Goal: Task Accomplishment & Management: Complete application form

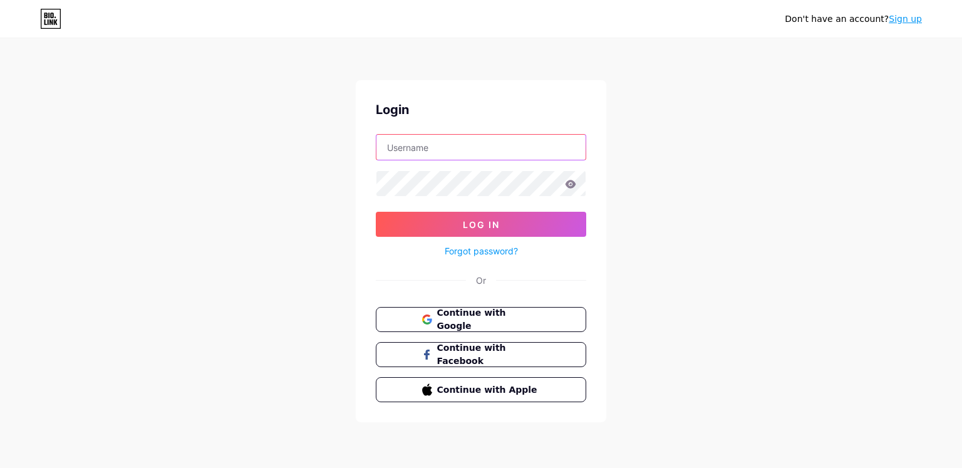
type input "[EMAIL_ADDRESS][DOMAIN_NAME]"
click at [904, 19] on link "Sign up" at bounding box center [905, 19] width 33 height 10
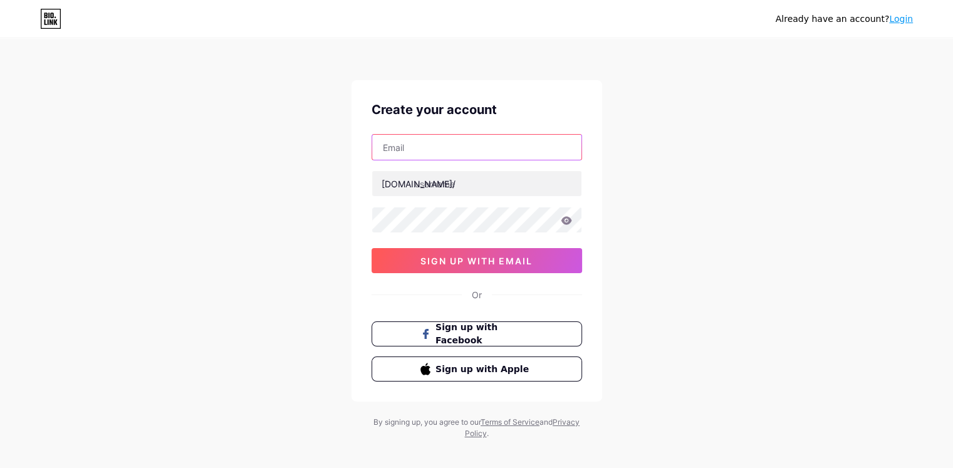
click at [512, 142] on input "text" at bounding box center [476, 147] width 209 height 25
click at [511, 145] on input "text" at bounding box center [476, 147] width 209 height 25
click at [514, 139] on input "text" at bounding box center [476, 147] width 209 height 25
click at [657, 229] on div "Already have an account? Login Create your account bio.link/ sign up with email…" at bounding box center [476, 239] width 953 height 479
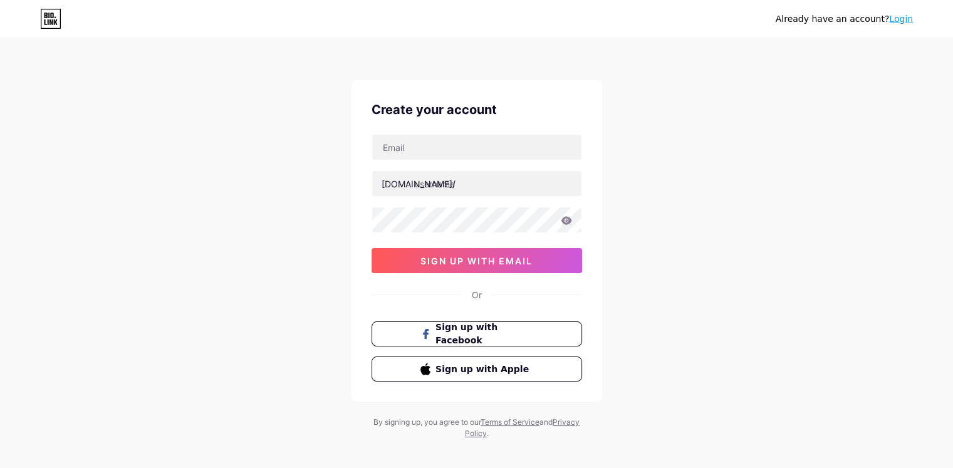
click at [564, 219] on icon at bounding box center [566, 220] width 11 height 9
click at [672, 194] on div "Already have an account? Login Create your account bio.link/ sign up with email…" at bounding box center [476, 239] width 953 height 479
click at [479, 184] on input "text" at bounding box center [476, 183] width 209 height 25
type input "papapap"
type input "p"
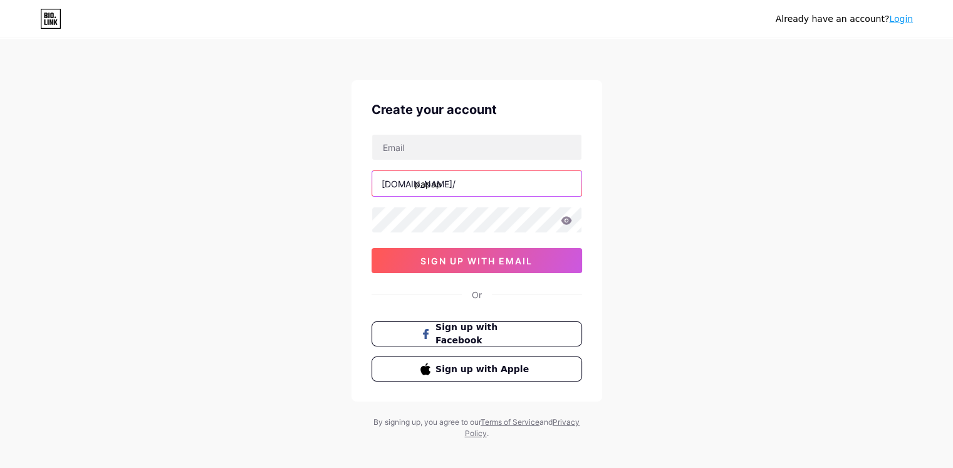
type input "papapa"
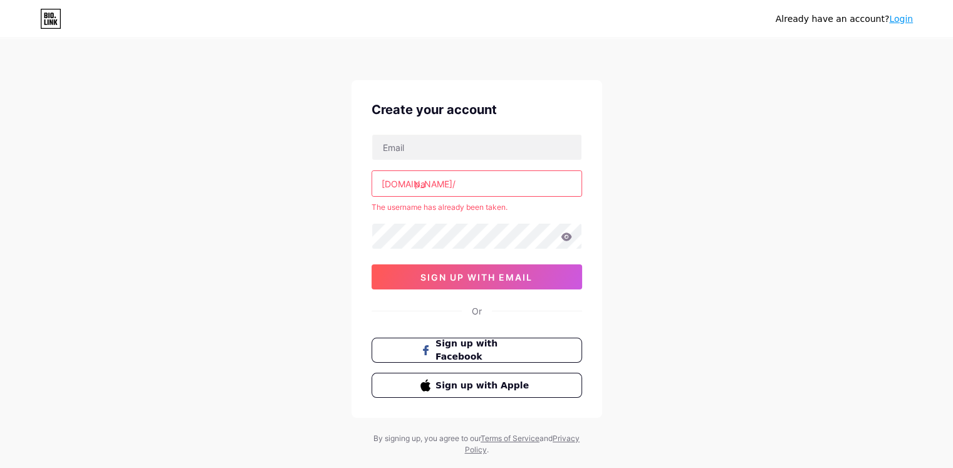
type input "p"
click at [474, 155] on input "text" at bounding box center [476, 147] width 209 height 25
type input "tubioa55@gmail.com"
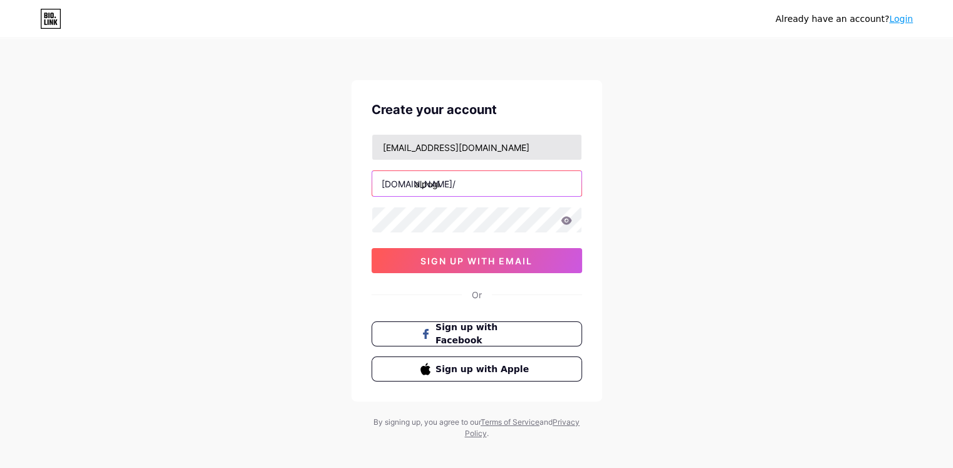
type input "alpogi"
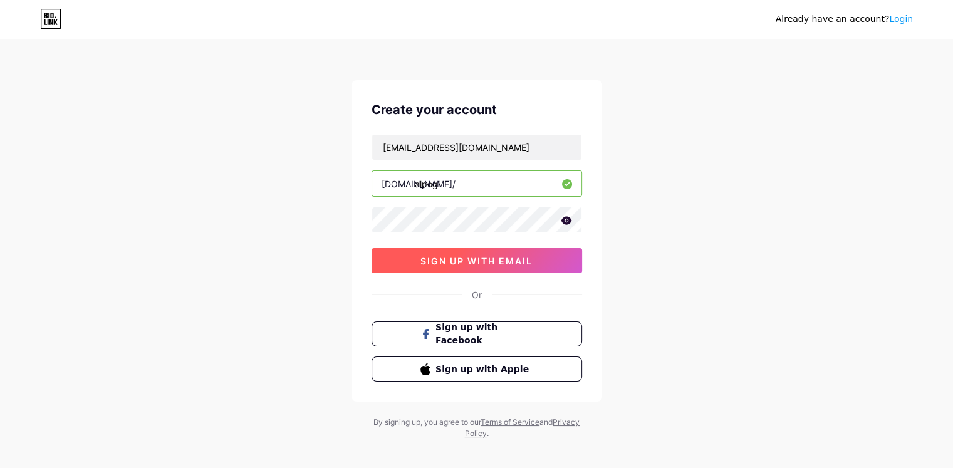
click at [436, 256] on span "sign up with email" at bounding box center [476, 261] width 112 height 11
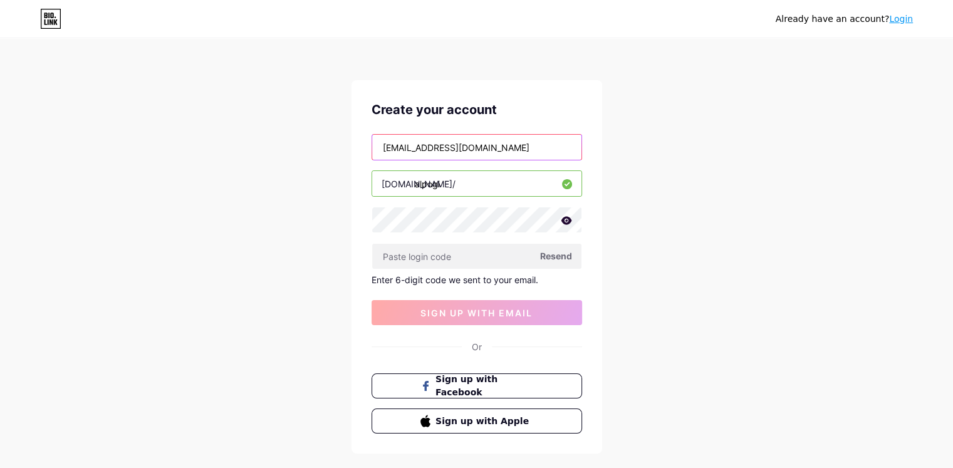
drag, startPoint x: 506, startPoint y: 156, endPoint x: 178, endPoint y: 167, distance: 328.5
click at [180, 167] on div "Already have an account? Login Create your account tubioa55@gmail.com bio.link/…" at bounding box center [476, 265] width 953 height 531
click at [678, 45] on div "Already have an account? Login Create your account tubioa55@gmail.com bio.link/…" at bounding box center [476, 265] width 953 height 531
click at [536, 148] on input "tubioa55@gmail.com" at bounding box center [476, 147] width 209 height 25
drag, startPoint x: 776, startPoint y: 301, endPoint x: 741, endPoint y: 299, distance: 35.8
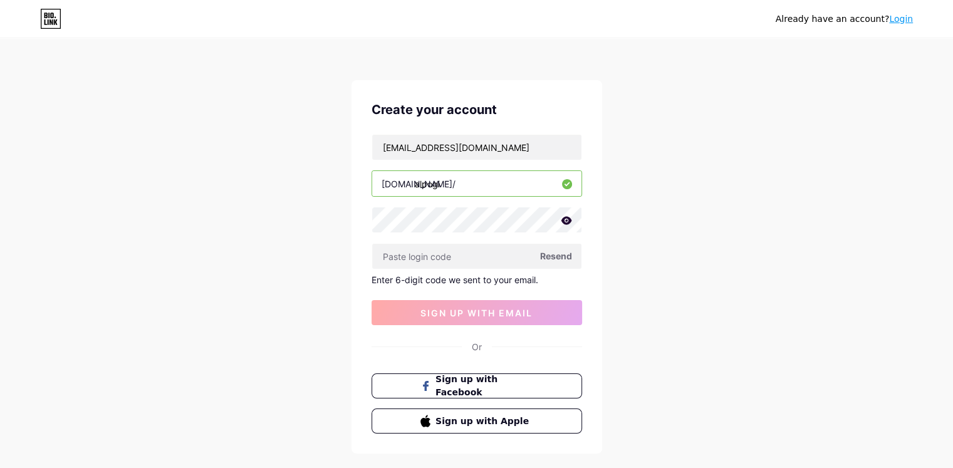
click at [777, 301] on div "Already have an account? Login Create your account ianchrispanares258@gmail.com…" at bounding box center [476, 265] width 953 height 531
click at [566, 221] on icon at bounding box center [566, 220] width 11 height 8
click at [461, 256] on input "text" at bounding box center [476, 256] width 209 height 25
click at [561, 253] on span "Resend" at bounding box center [556, 255] width 32 height 13
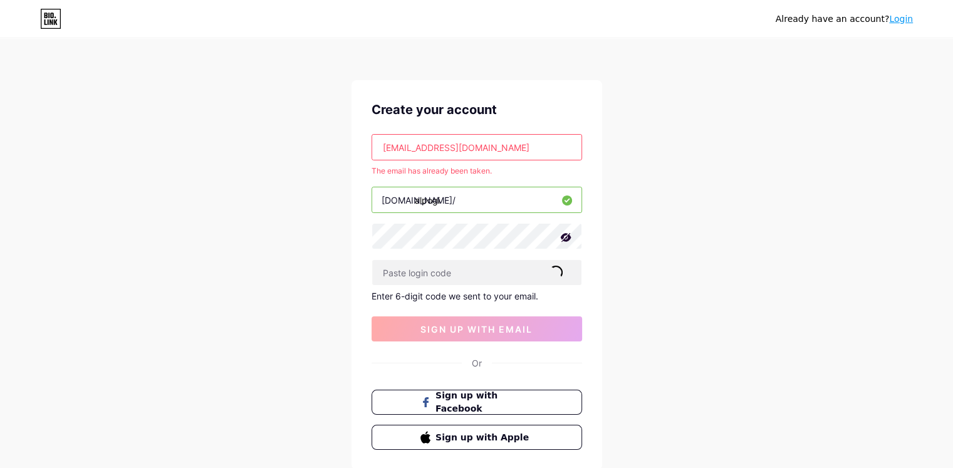
drag, startPoint x: 531, startPoint y: 150, endPoint x: 316, endPoint y: 152, distance: 215.5
click at [316, 152] on div "Already have an account? Login Create your account ianchrispanares258@gmail.com…" at bounding box center [476, 274] width 953 height 548
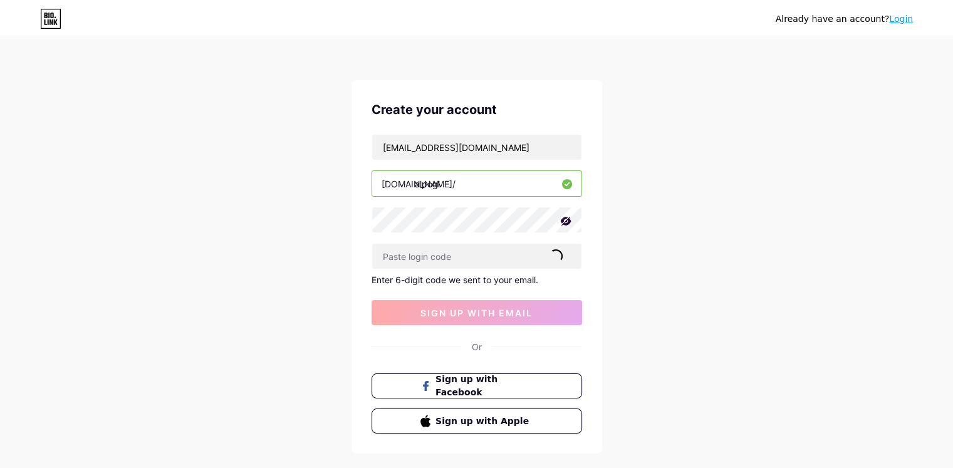
drag, startPoint x: 617, startPoint y: 278, endPoint x: 589, endPoint y: 276, distance: 27.6
click at [615, 277] on div "Already have an account? Login Create your account gleciriapanares@gmail.com bi…" at bounding box center [476, 265] width 953 height 531
click at [549, 247] on input "text" at bounding box center [476, 256] width 209 height 25
click at [559, 255] on span at bounding box center [555, 256] width 18 height 18
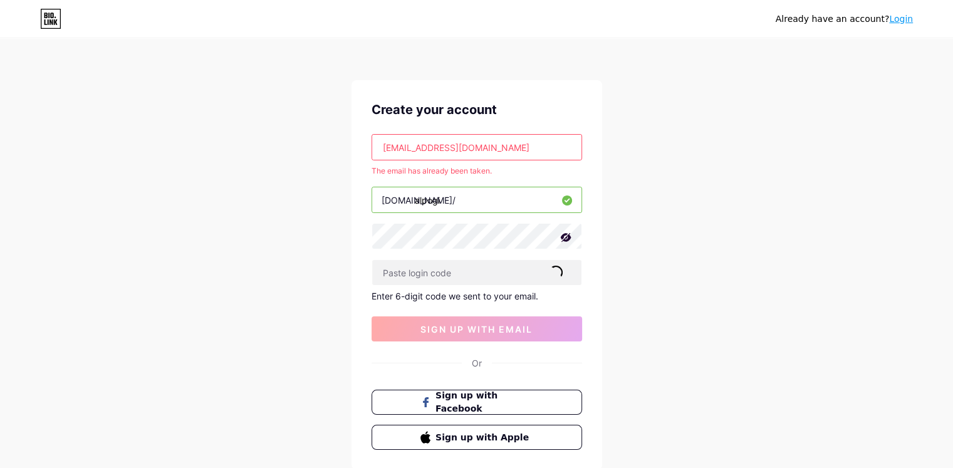
drag, startPoint x: 370, startPoint y: 152, endPoint x: 236, endPoint y: 153, distance: 134.7
click at [242, 152] on div "Already have an account? Login Create your account gleciriapanares@gmail.com Th…" at bounding box center [476, 274] width 953 height 548
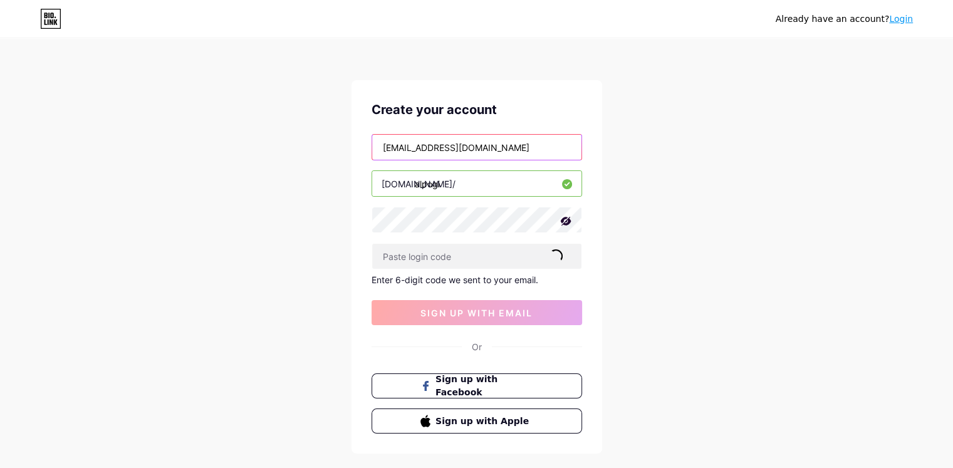
type input "panaresgliceria9@gmail.com"
click at [558, 256] on span at bounding box center [555, 256] width 18 height 18
click at [528, 145] on input "panaresgliceria9@gmail.com" at bounding box center [476, 147] width 209 height 25
click at [560, 256] on span "Resend" at bounding box center [556, 255] width 32 height 13
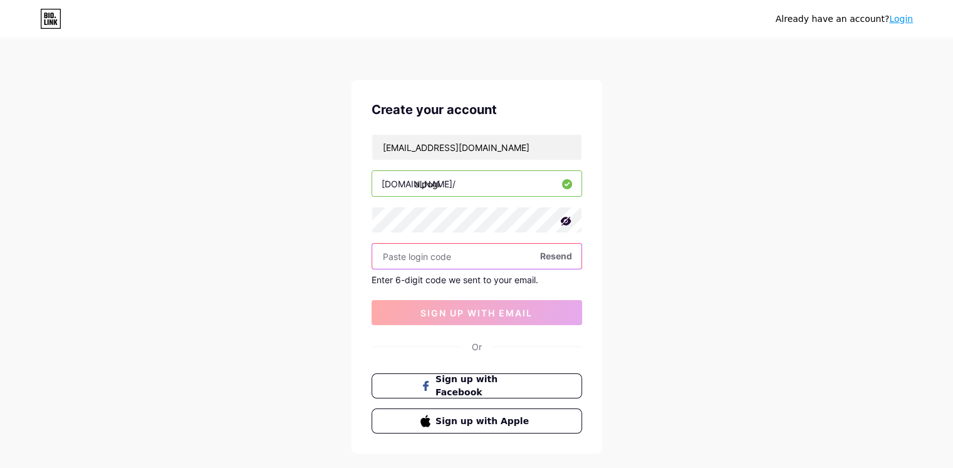
click at [496, 264] on input "text" at bounding box center [476, 256] width 209 height 25
click at [409, 257] on input "text" at bounding box center [476, 256] width 209 height 25
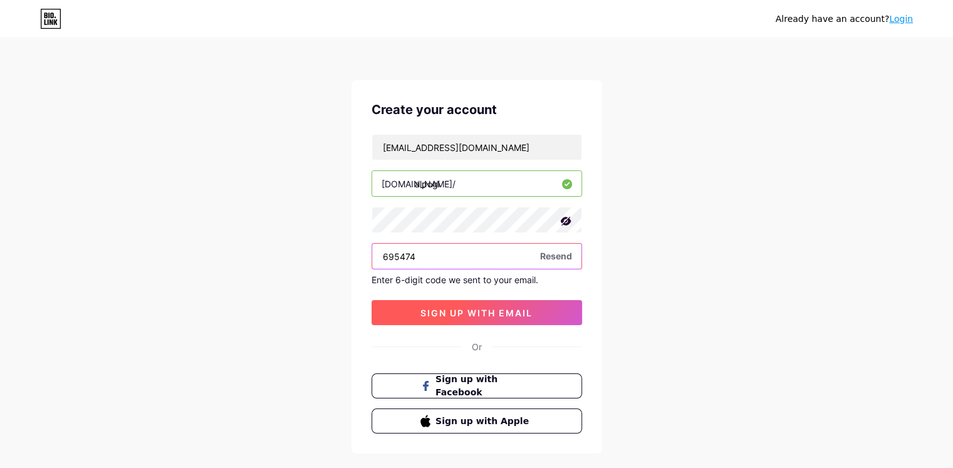
type input "695474"
click at [526, 316] on span "sign up with email" at bounding box center [476, 313] width 112 height 11
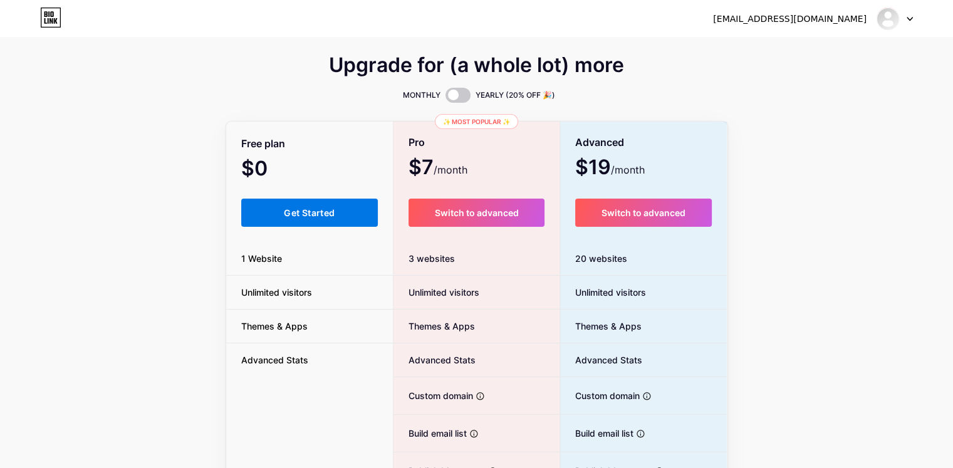
click at [340, 207] on button "Get Started" at bounding box center [309, 213] width 137 height 28
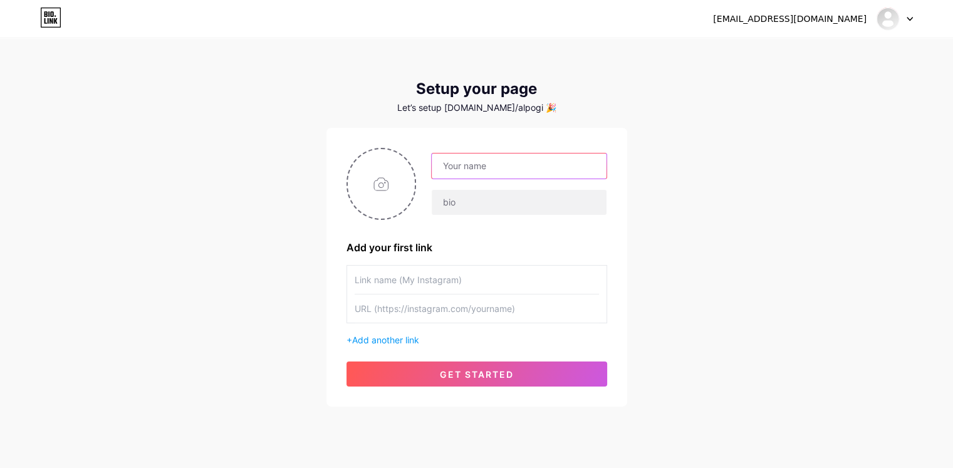
click at [480, 166] on input "text" at bounding box center [519, 166] width 174 height 25
type input "Al Jabagat Tubio"
click at [476, 281] on input "text" at bounding box center [477, 280] width 244 height 28
type input "Click this button to message me!"
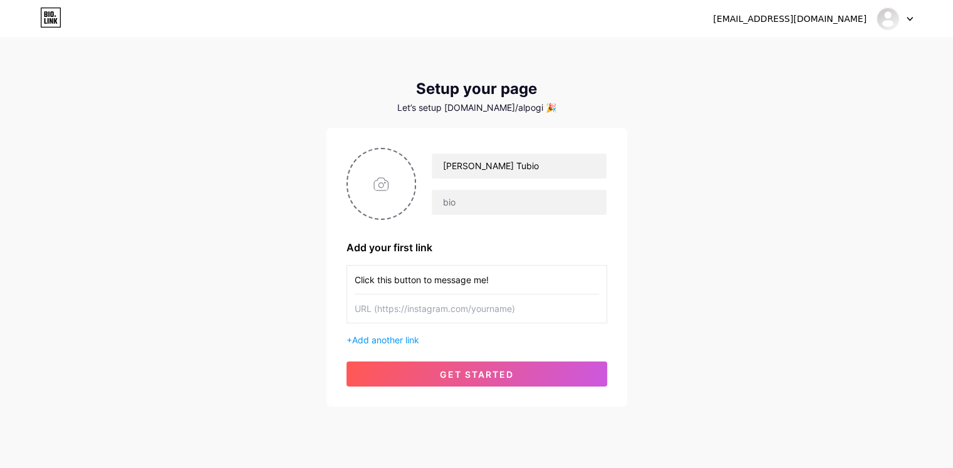
click at [459, 306] on input "text" at bounding box center [477, 308] width 244 height 28
paste input "https://m.me/tubioalrez22"
type input "https://m.me/tubioalrez22"
click at [737, 303] on div "panaresgliceria9@gmail.com Dashboard Logout Setup your page Let’s setup bio.lin…" at bounding box center [476, 223] width 953 height 447
click at [376, 191] on input "file" at bounding box center [382, 184] width 68 height 70
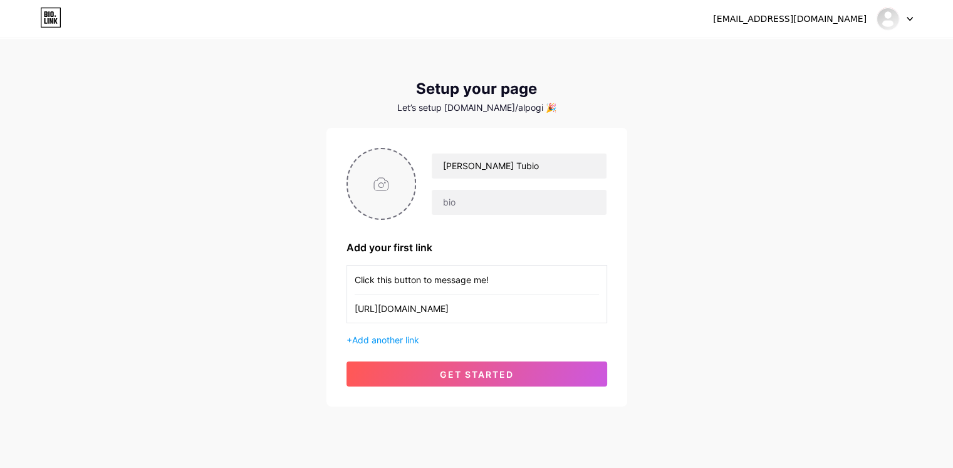
type input "C:\fakepath\14.jpg"
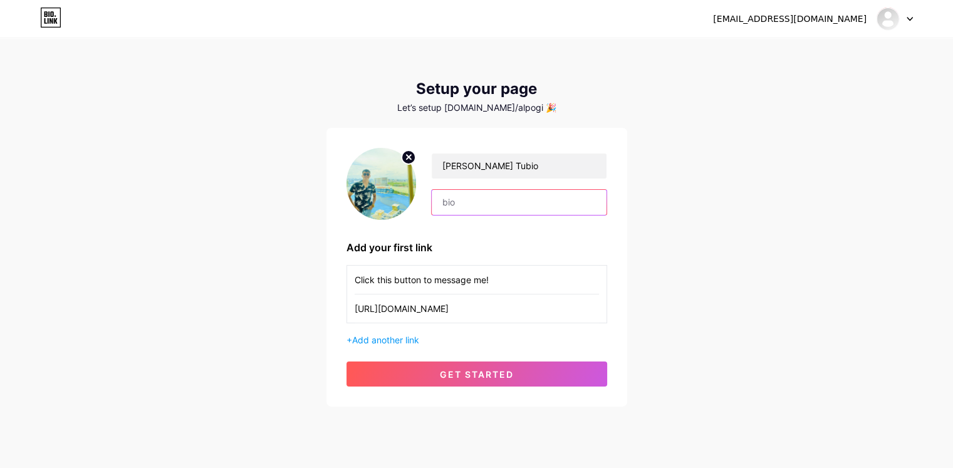
click at [487, 206] on input "text" at bounding box center [519, 202] width 174 height 25
type input "Click "Message me" to direct message"
drag, startPoint x: 508, startPoint y: 282, endPoint x: 320, endPoint y: 278, distance: 187.4
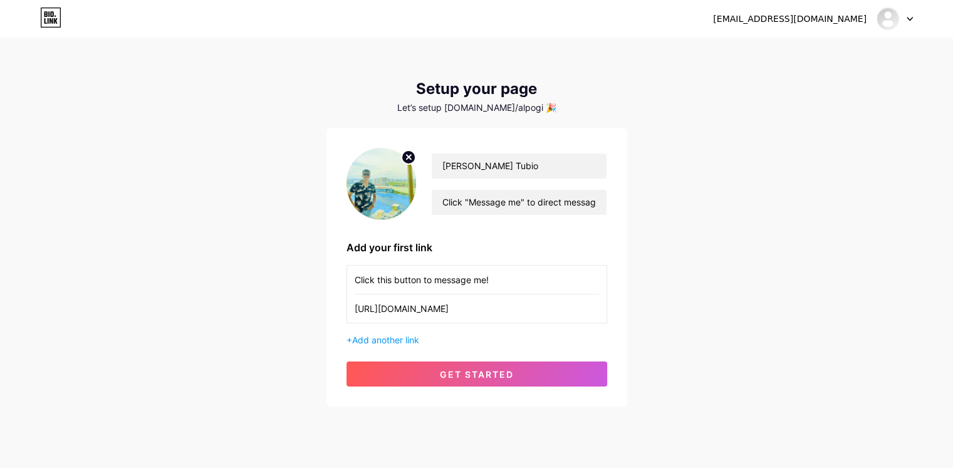
click at [320, 278] on div "panaresgliceria9@gmail.com Dashboard Logout Setup your page Let’s setup bio.lin…" at bounding box center [476, 223] width 953 height 447
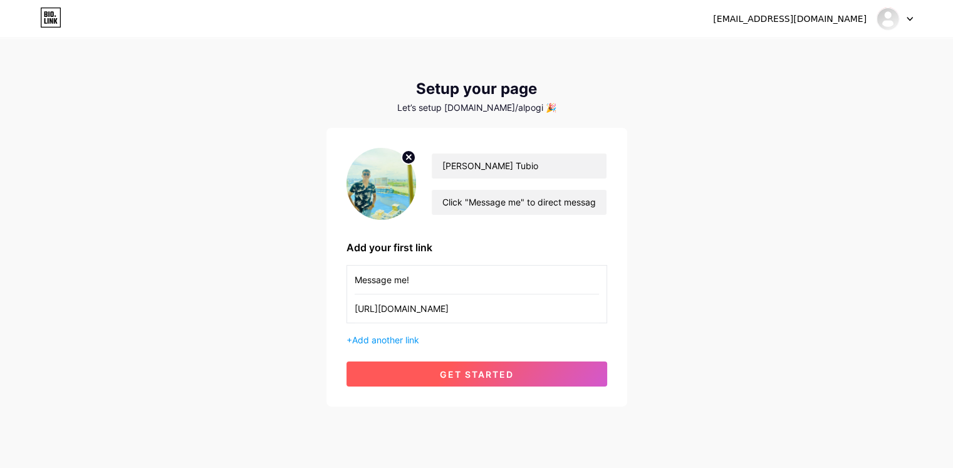
type input "Message me!"
click at [561, 374] on button "get started" at bounding box center [476, 374] width 261 height 25
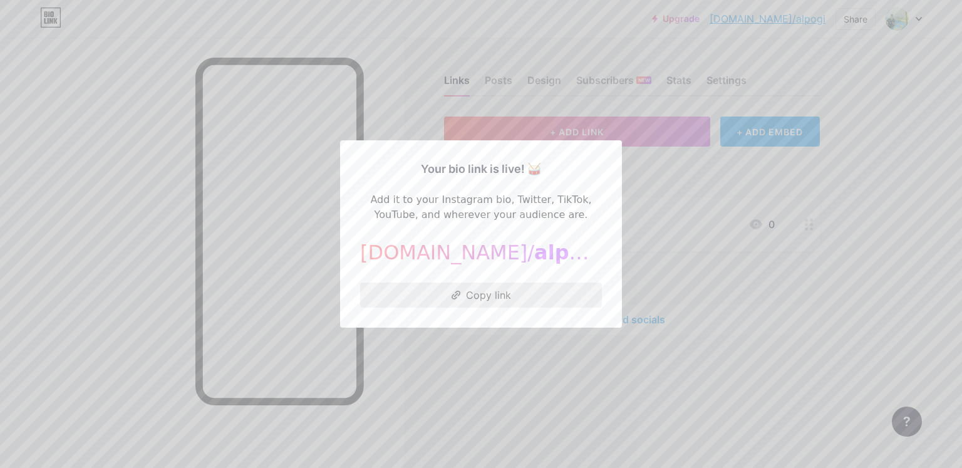
click at [503, 298] on button "Copy link" at bounding box center [481, 295] width 242 height 25
click at [850, 138] on div at bounding box center [481, 234] width 962 height 468
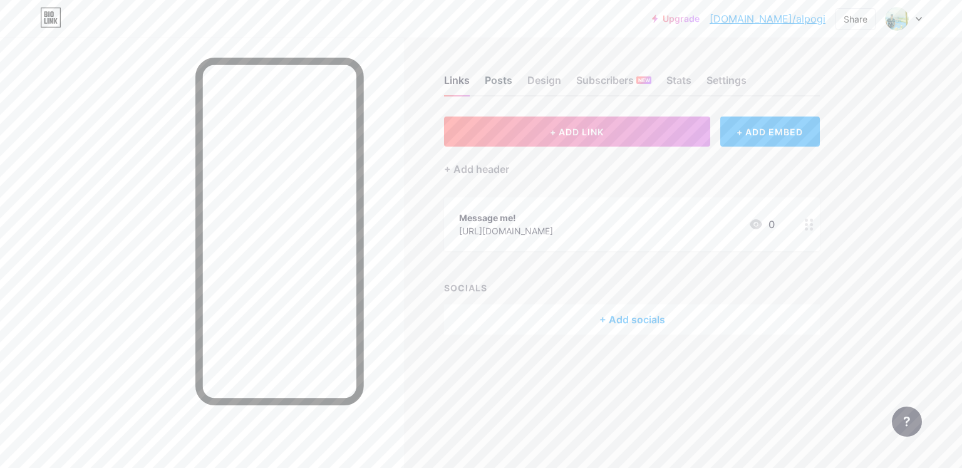
click at [498, 83] on div "Posts" at bounding box center [499, 84] width 28 height 23
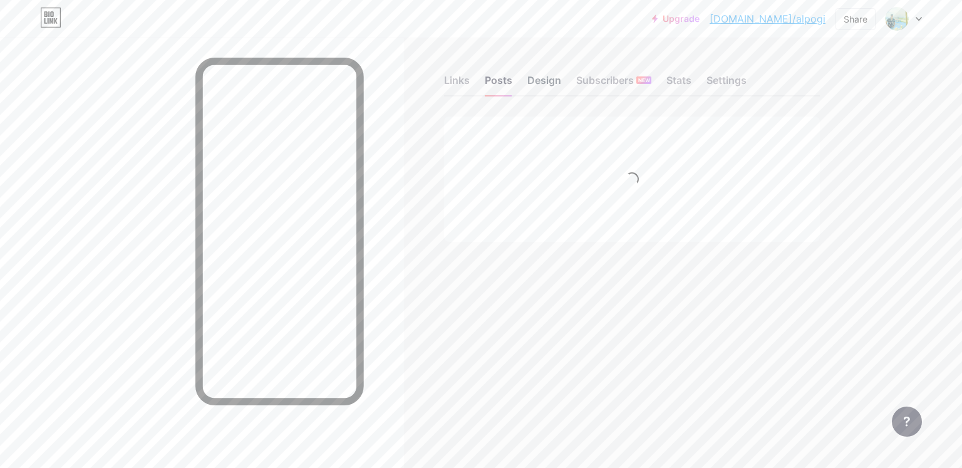
click at [547, 81] on div "Design" at bounding box center [545, 84] width 34 height 23
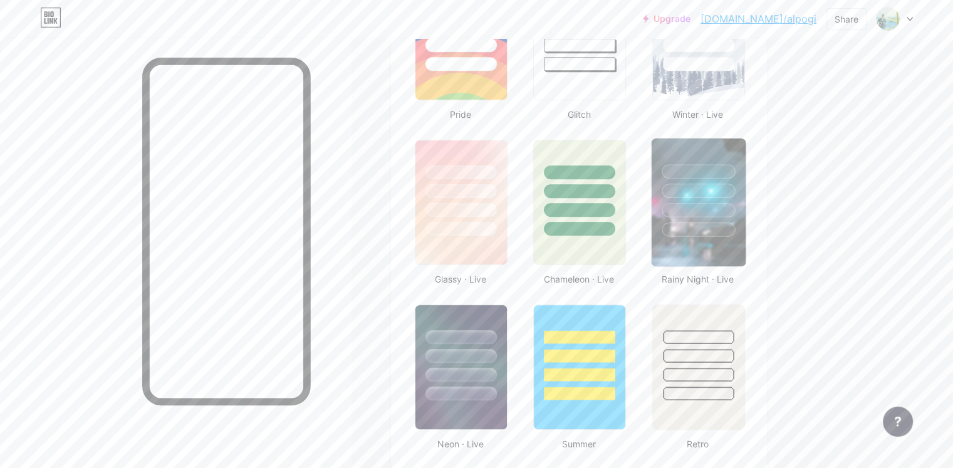
click at [735, 211] on div at bounding box center [698, 210] width 73 height 14
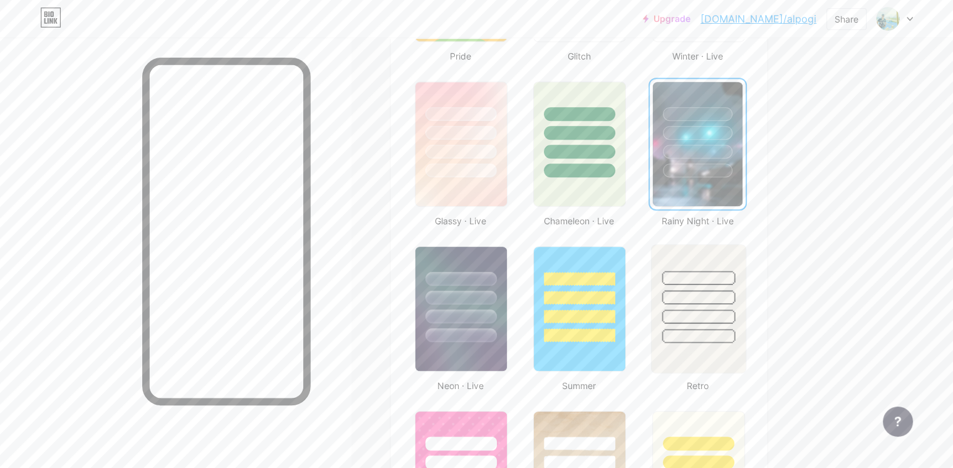
scroll to position [689, 0]
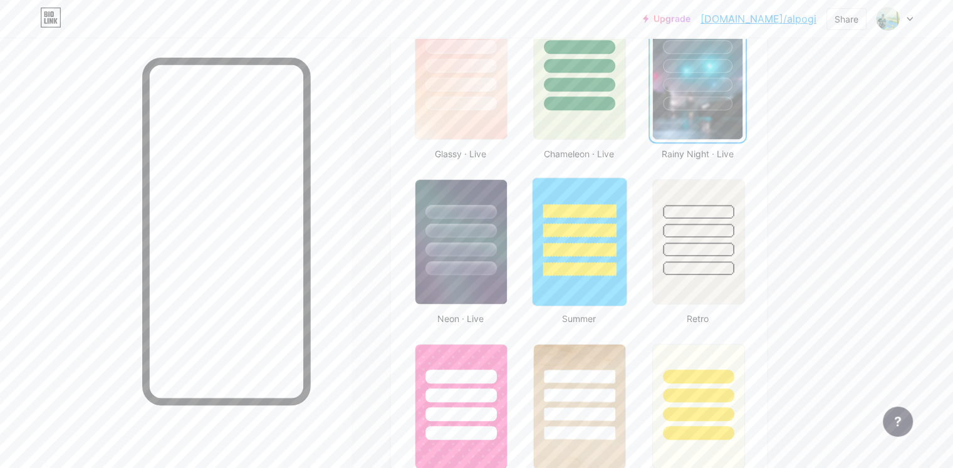
click at [627, 256] on div at bounding box center [580, 227] width 94 height 98
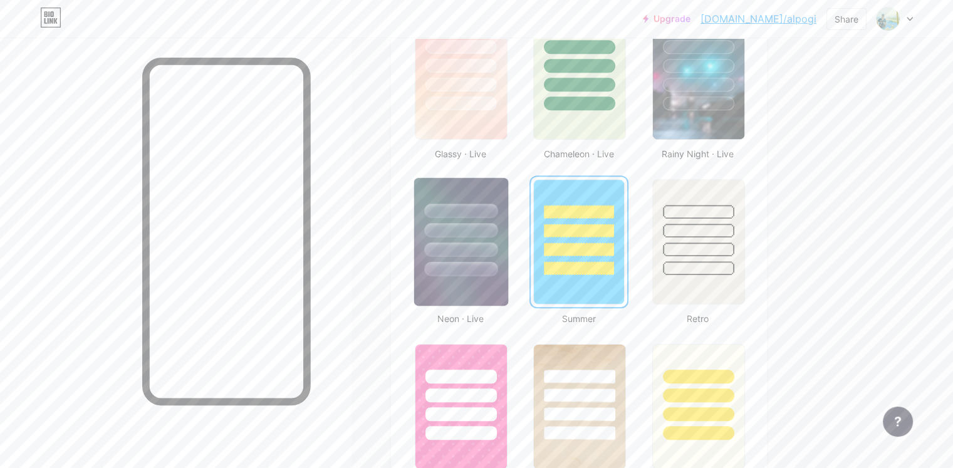
click at [504, 254] on div at bounding box center [461, 227] width 94 height 98
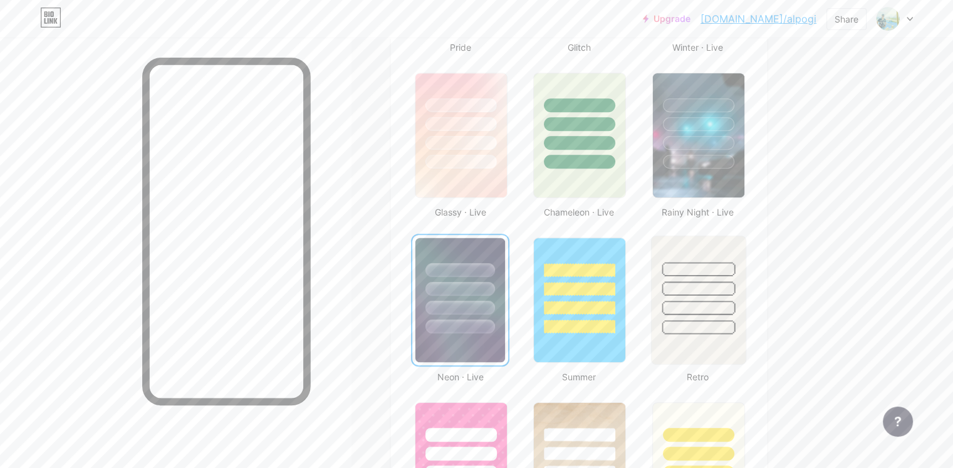
scroll to position [627, 0]
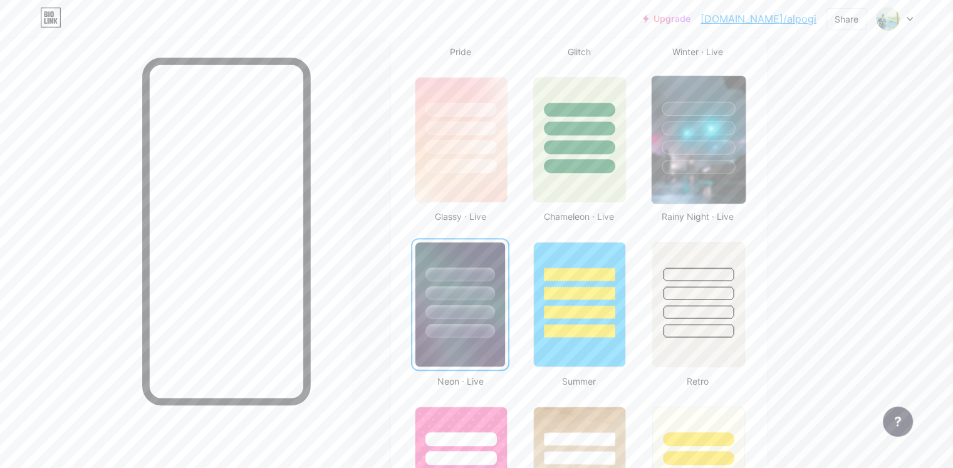
click at [735, 170] on div at bounding box center [698, 167] width 73 height 14
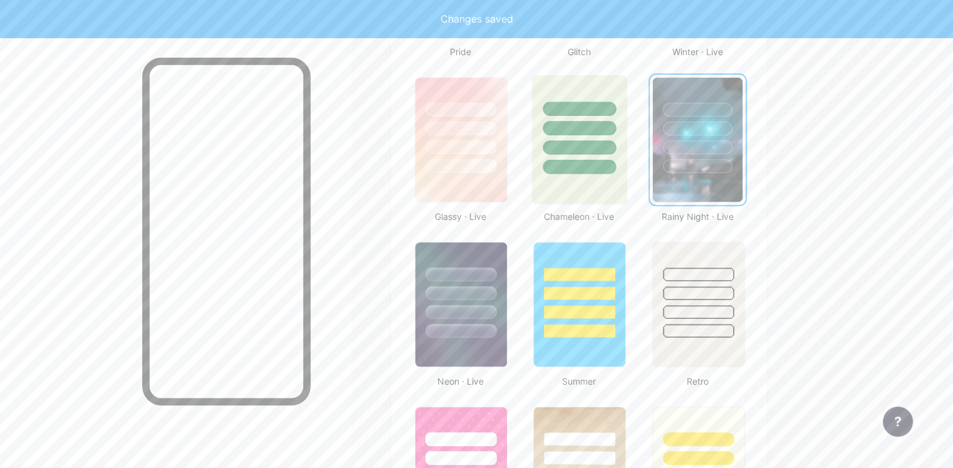
click at [617, 167] on div at bounding box center [579, 167] width 73 height 14
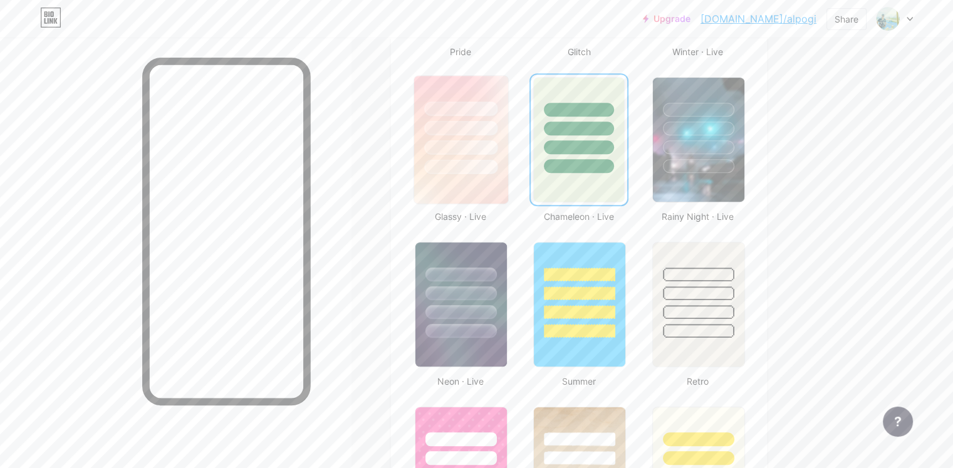
click at [497, 171] on div at bounding box center [460, 167] width 73 height 14
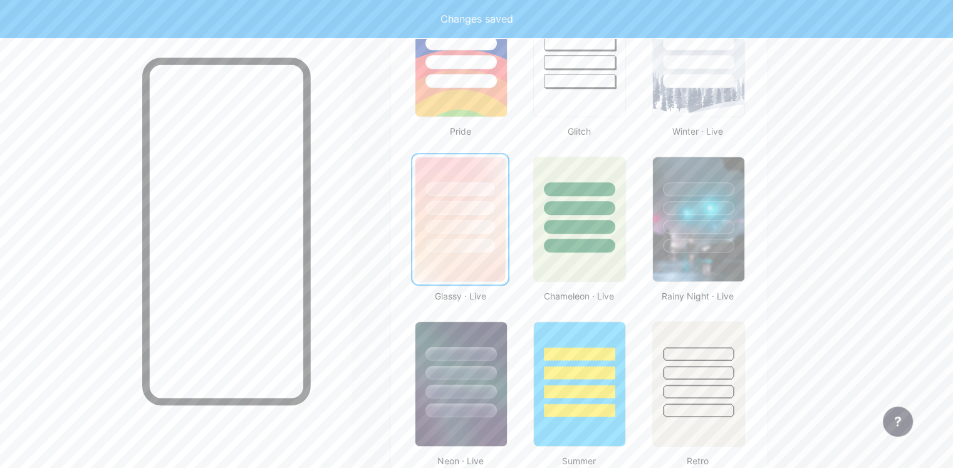
scroll to position [501, 0]
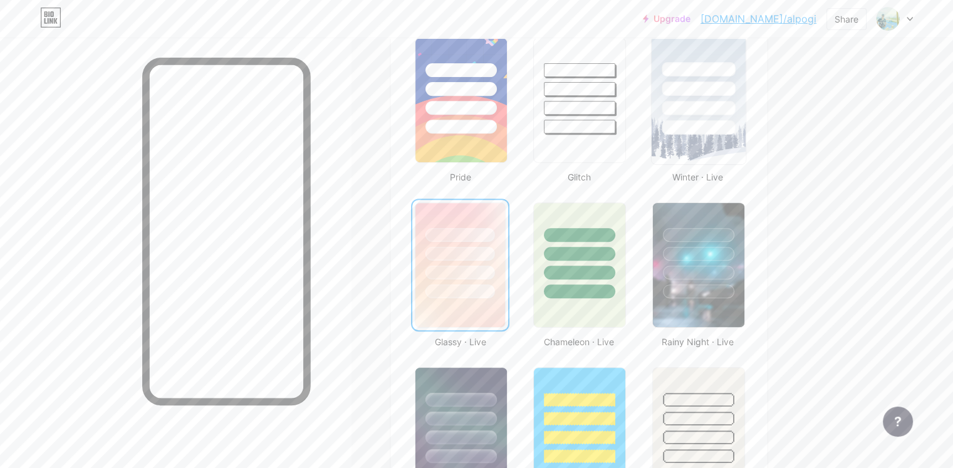
click at [745, 141] on img at bounding box center [698, 100] width 94 height 128
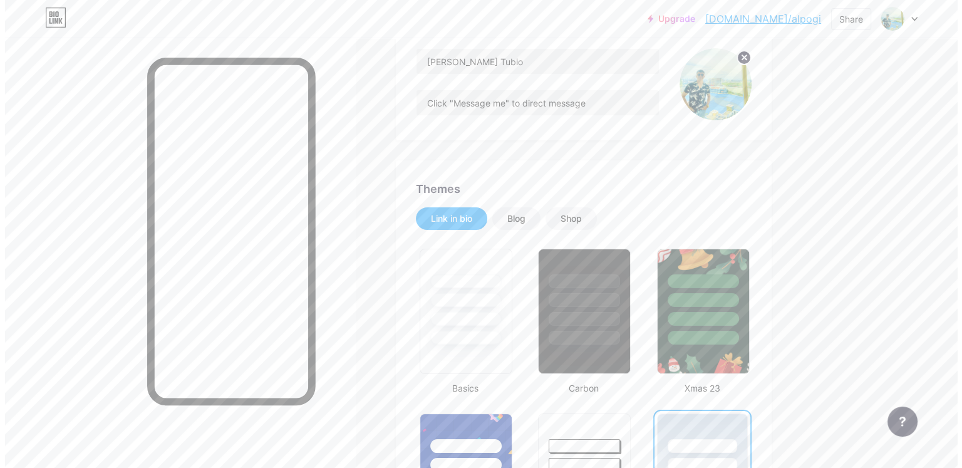
scroll to position [0, 0]
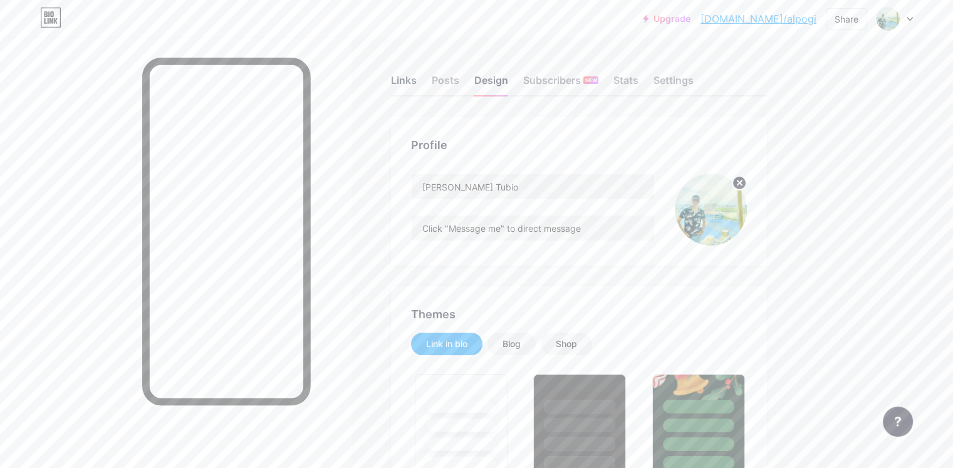
click at [417, 81] on div "Links" at bounding box center [404, 84] width 26 height 23
